Goal: Task Accomplishment & Management: Manage account settings

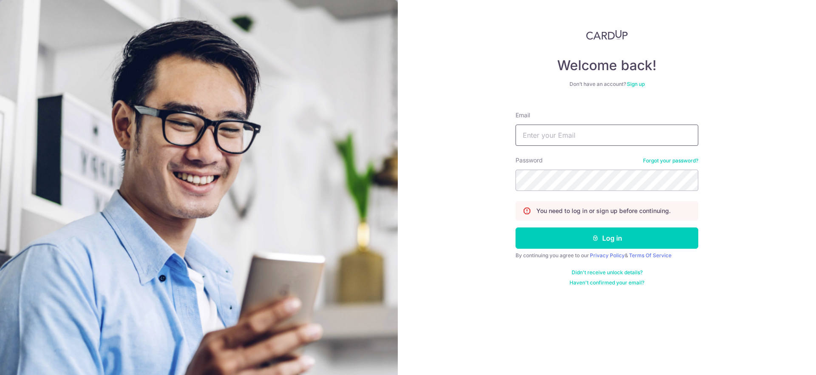
click at [561, 127] on input "Email" at bounding box center [606, 134] width 183 height 21
type input "contact.raineyo@gmail.com"
click at [574, 158] on div "Password Forgot your password?" at bounding box center [606, 173] width 183 height 35
click at [515, 227] on button "Log in" at bounding box center [606, 237] width 183 height 21
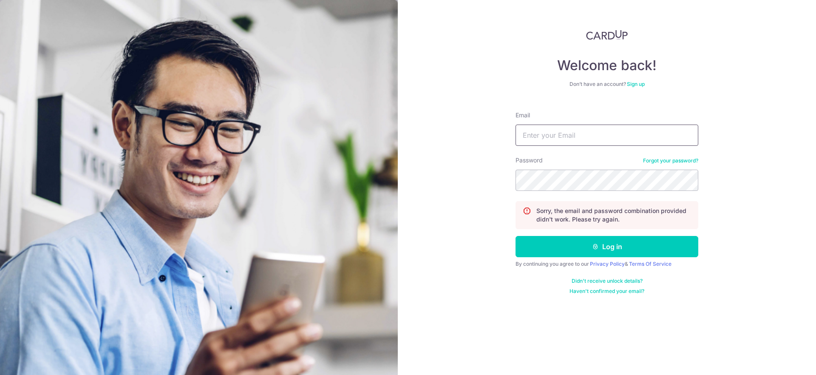
click at [551, 136] on input "Email" at bounding box center [606, 134] width 183 height 21
type input "contact.raineyo@gmail.com"
click at [515, 236] on button "Log in" at bounding box center [606, 246] width 183 height 21
